Goal: Obtain resource: Download file/media

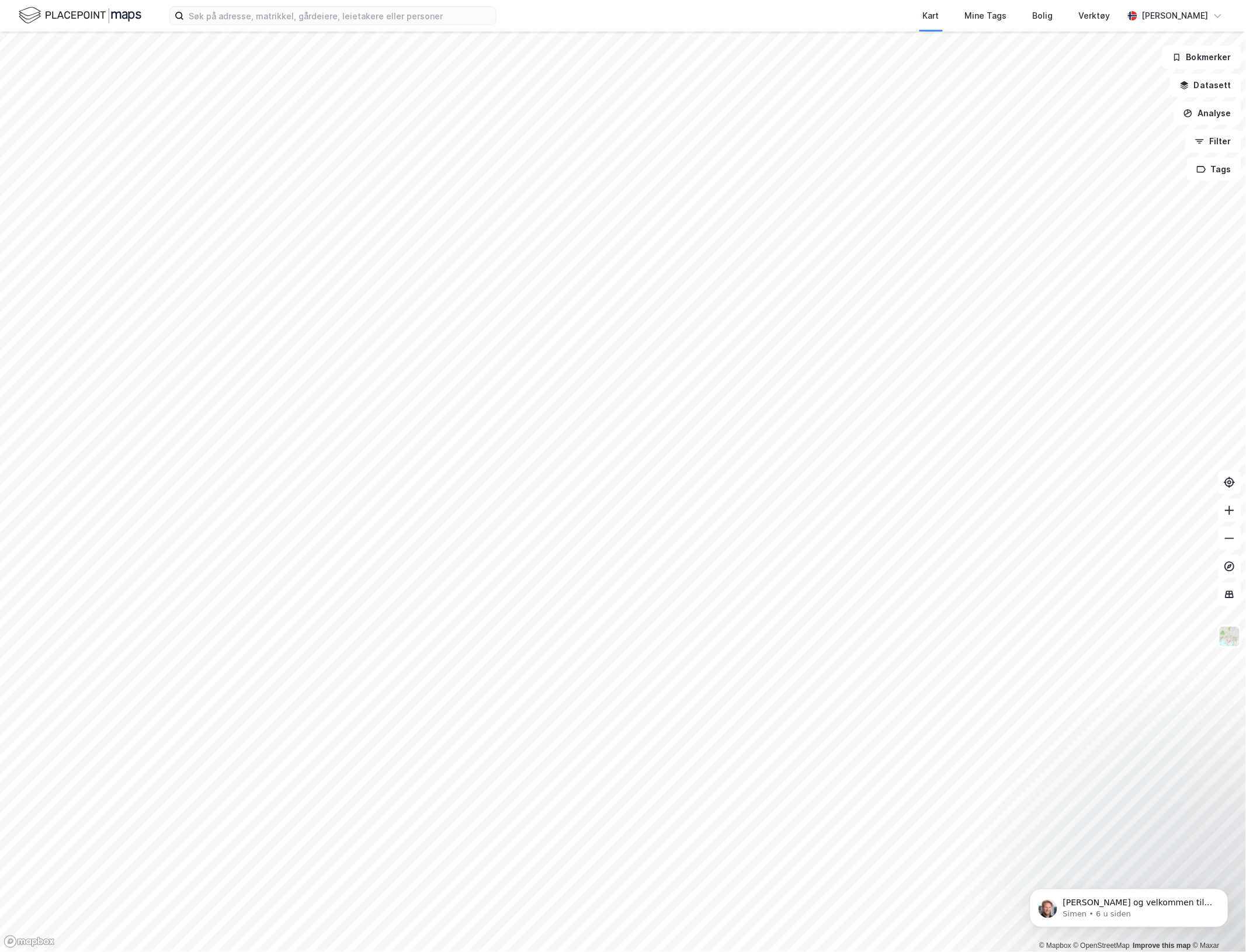
click at [351, 27] on div "Kart Mine Tags Bolig Verktøy Marko Hegrand" at bounding box center [623, 16] width 1246 height 32
click at [353, 21] on input at bounding box center [340, 16] width 312 height 18
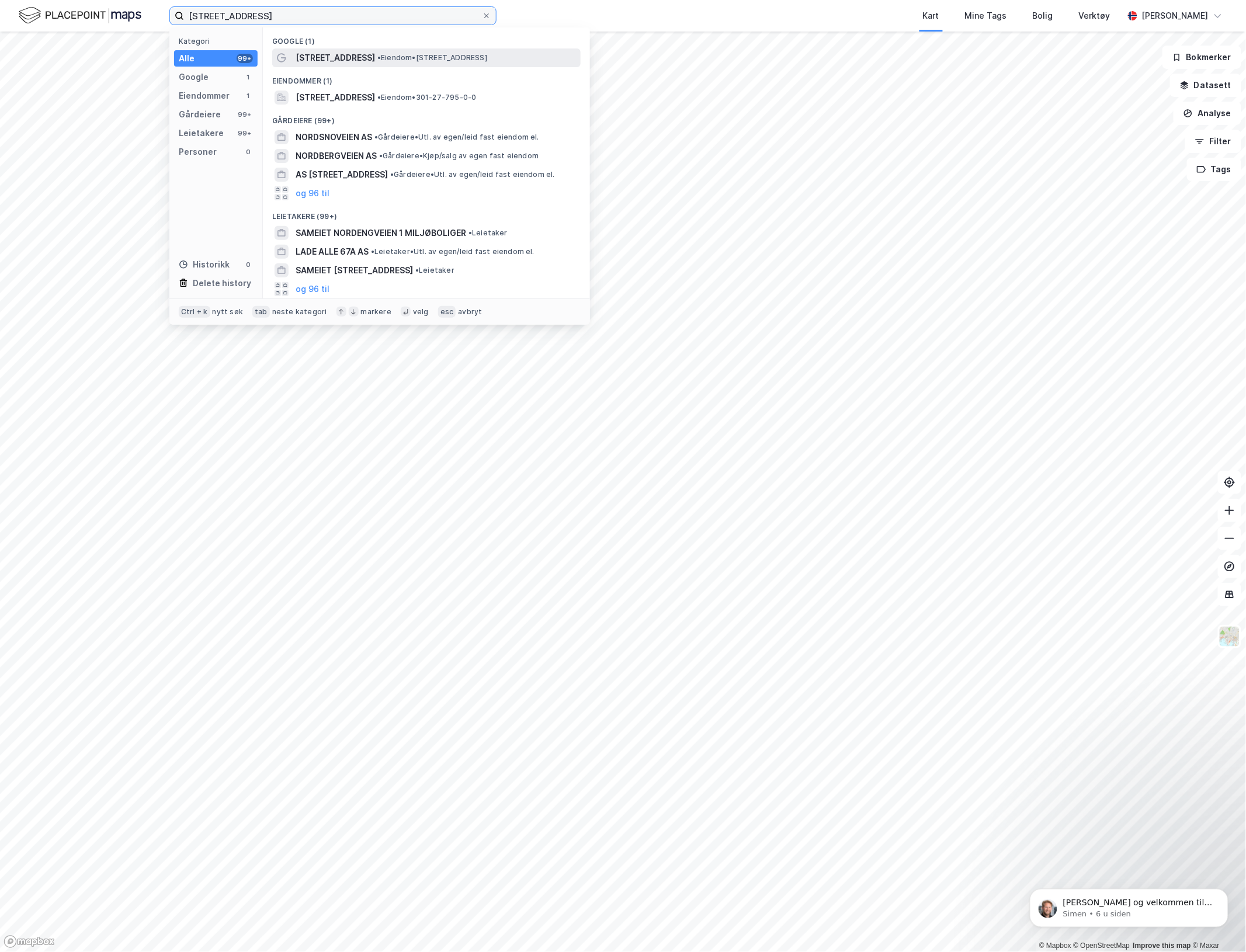
type input "nordengveien 37a"
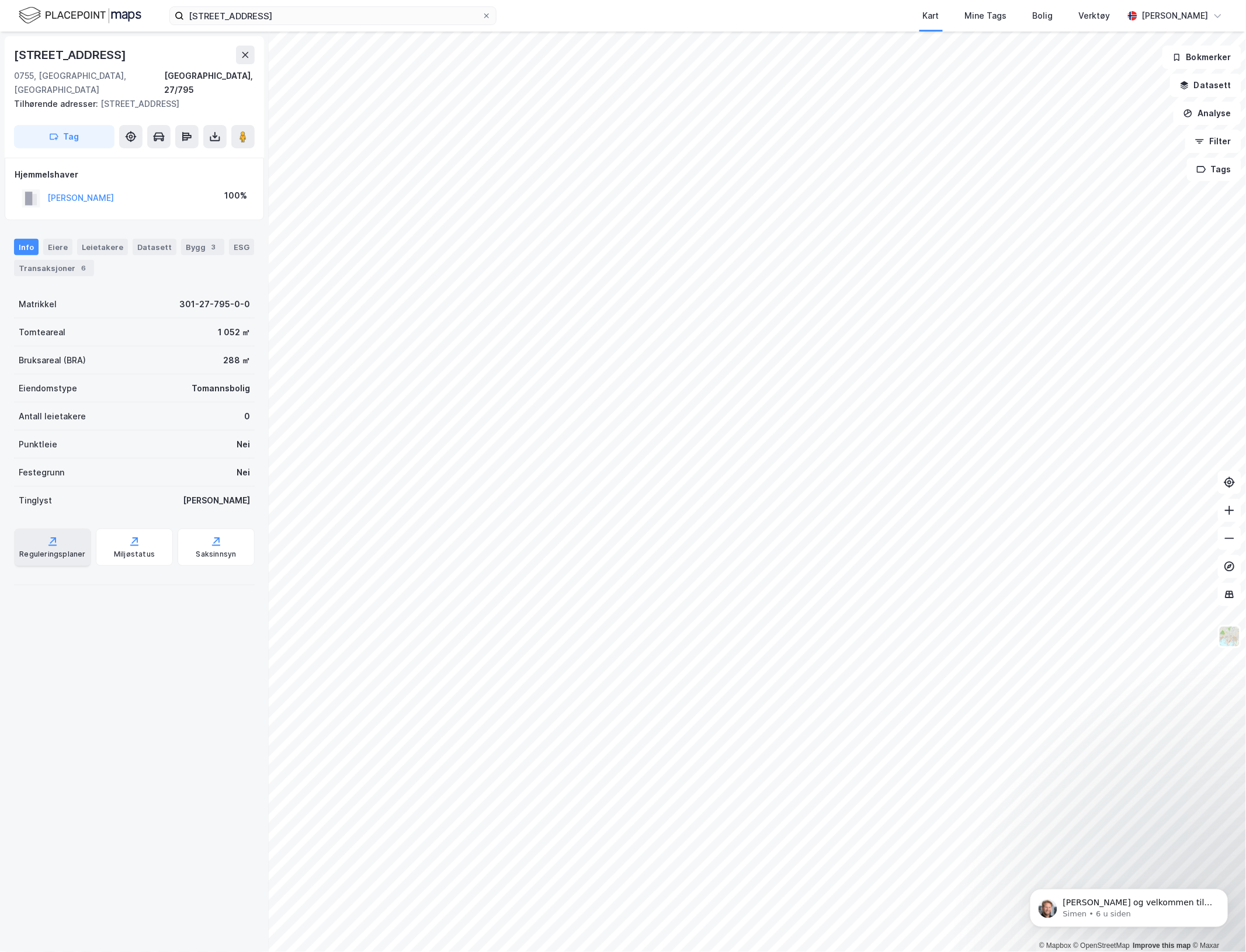
click at [58, 549] on div "Reguleringsplaner" at bounding box center [52, 554] width 66 height 9
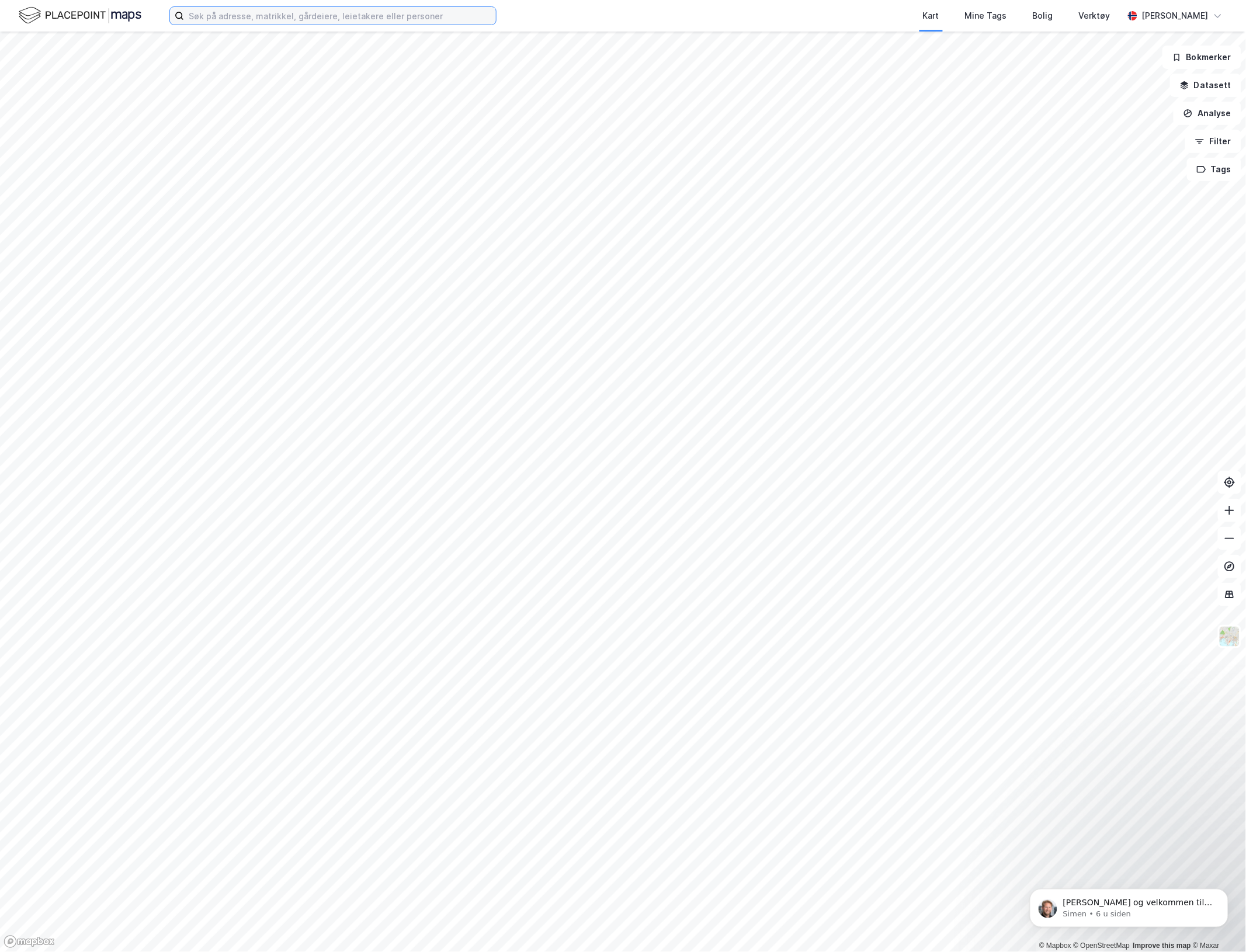
click at [302, 19] on input at bounding box center [340, 16] width 312 height 18
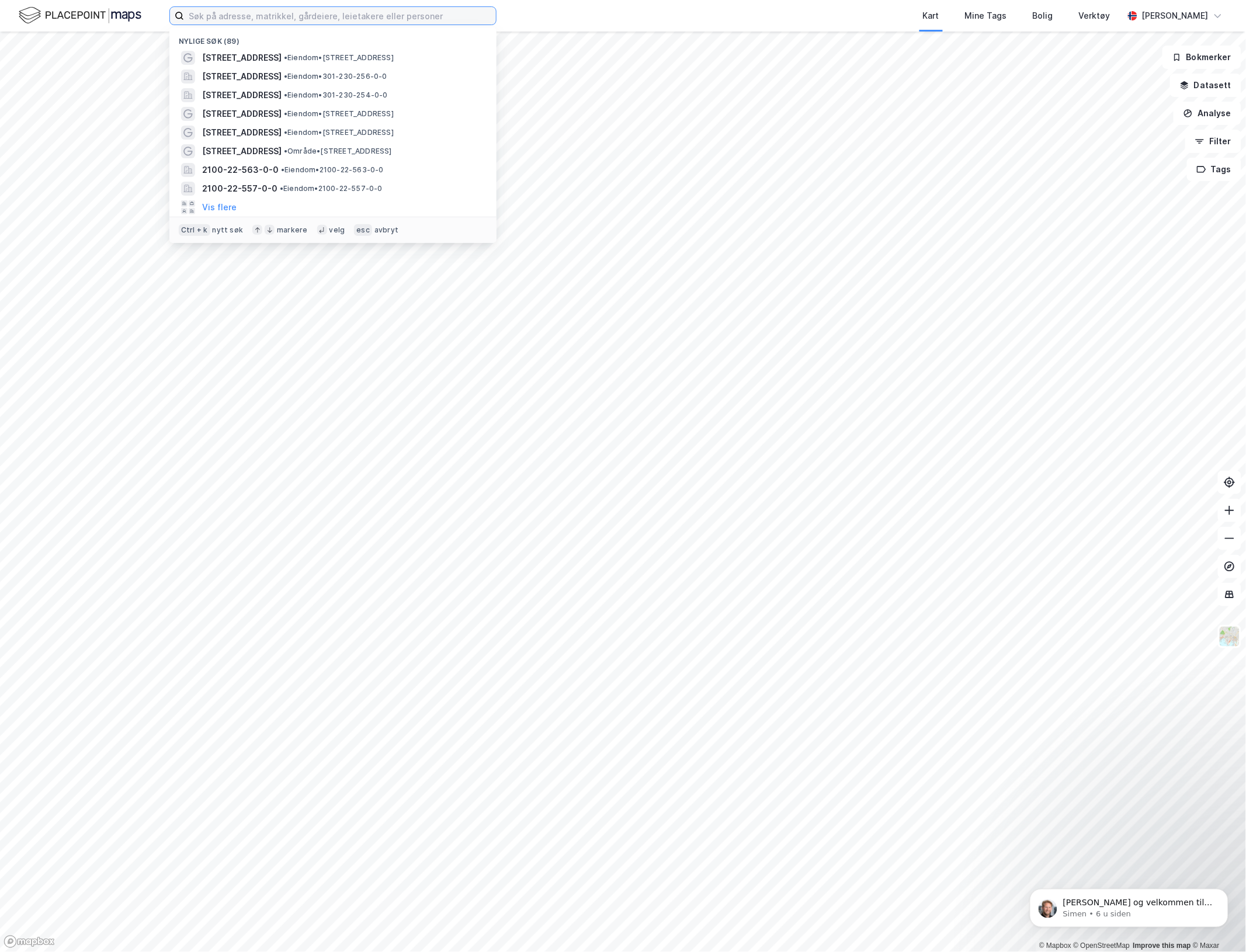
click at [302, 19] on input at bounding box center [340, 16] width 312 height 18
click at [281, 71] on span "[STREET_ADDRESS]" at bounding box center [242, 76] width 80 height 14
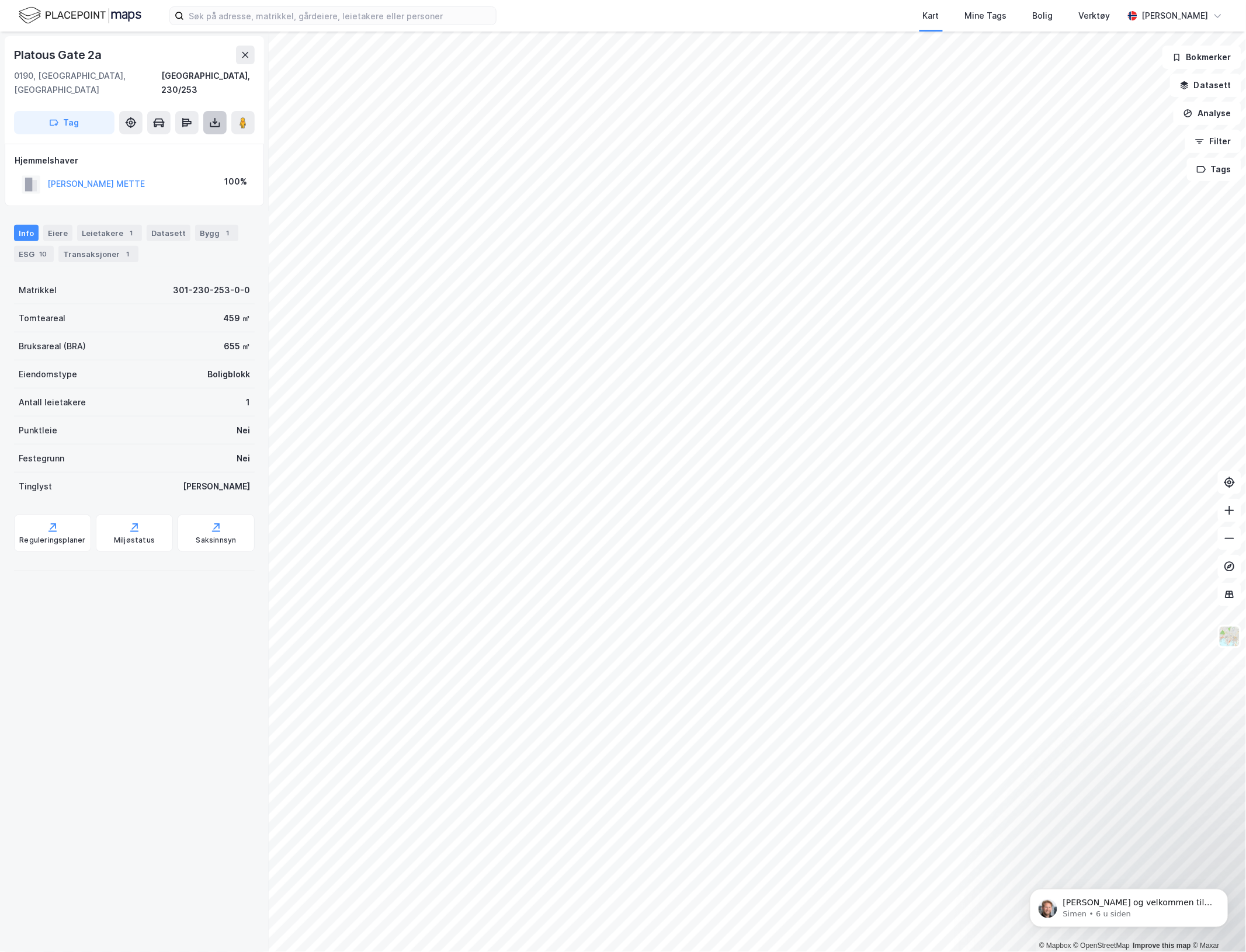
click at [211, 117] on icon at bounding box center [214, 122] width 12 height 12
click at [168, 141] on div "Last ned grunnbok" at bounding box center [157, 146] width 68 height 9
